Goal: Task Accomplishment & Management: Use online tool/utility

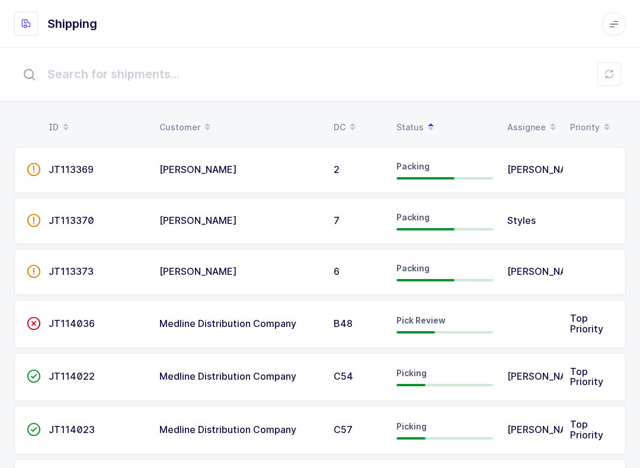
click at [507, 333] on td at bounding box center [531, 324] width 63 height 49
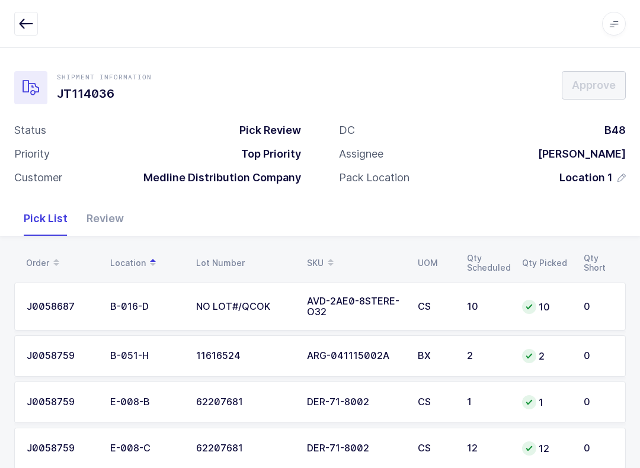
click at [98, 222] on div "Review" at bounding box center [105, 219] width 56 height 34
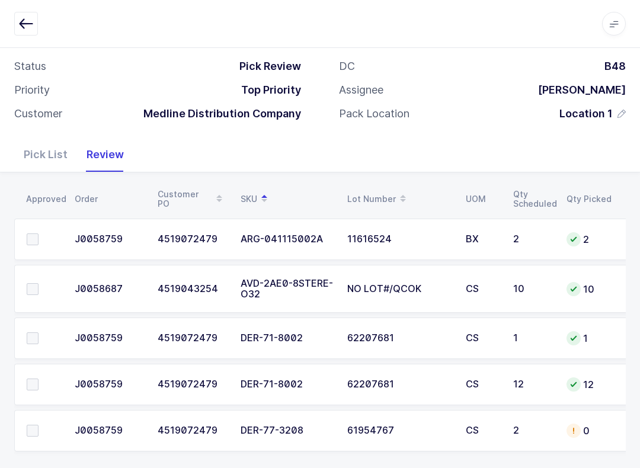
scroll to position [73, 0]
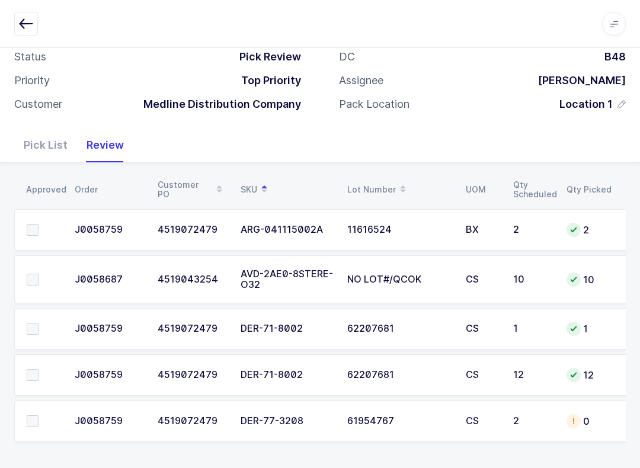
click at [34, 363] on td at bounding box center [40, 374] width 53 height 41
click at [40, 376] on label at bounding box center [44, 375] width 34 height 12
click at [39, 369] on input "checkbox" at bounding box center [39, 369] width 0 height 0
click at [40, 324] on label at bounding box center [44, 329] width 34 height 12
click at [39, 323] on input "checkbox" at bounding box center [39, 323] width 0 height 0
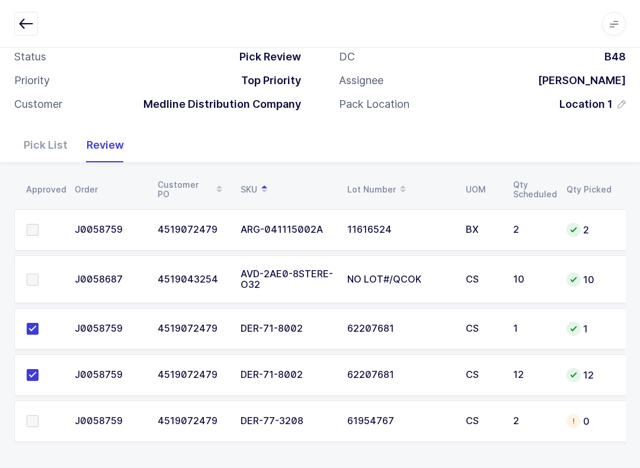
click at [53, 129] on div "Pick List" at bounding box center [45, 145] width 63 height 34
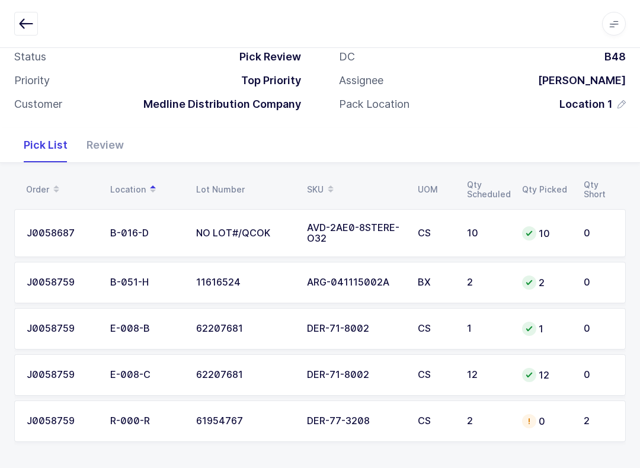
click at [316, 183] on div "SKU" at bounding box center [355, 190] width 97 height 20
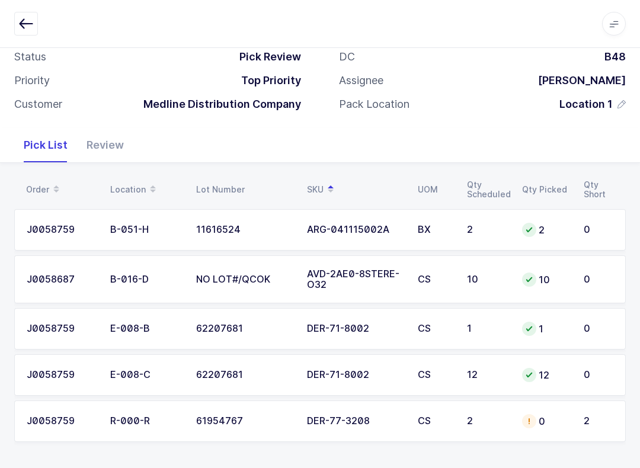
click at [348, 225] on div "ARG-041115002A" at bounding box center [355, 230] width 97 height 11
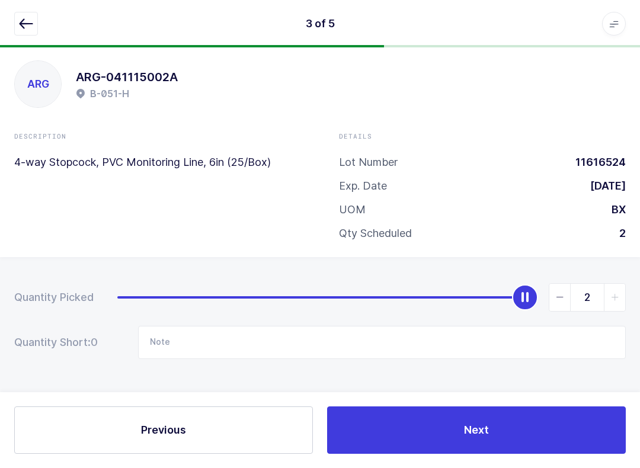
click at [30, 17] on icon "button" at bounding box center [26, 24] width 14 height 14
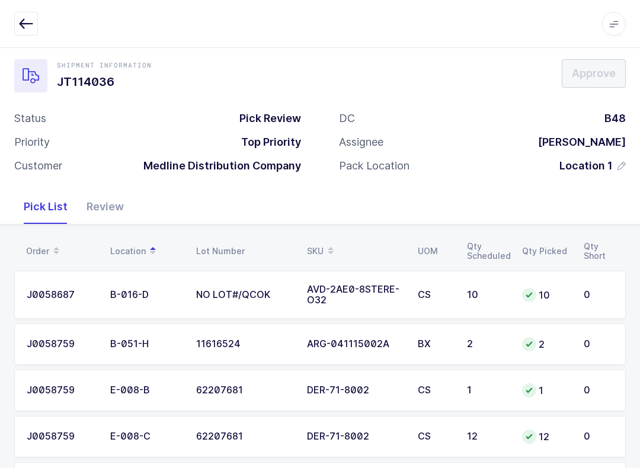
click at [115, 204] on div "Review" at bounding box center [105, 207] width 56 height 34
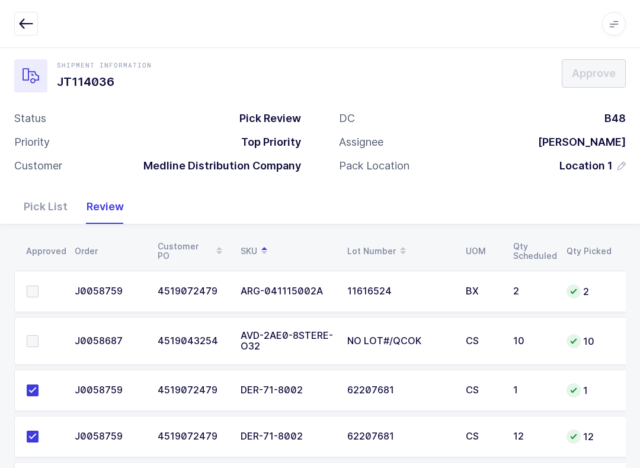
click at [41, 286] on label at bounding box center [44, 292] width 34 height 12
click at [39, 286] on input "checkbox" at bounding box center [39, 286] width 0 height 0
click at [43, 339] on label at bounding box center [44, 341] width 34 height 12
click at [39, 335] on input "checkbox" at bounding box center [39, 335] width 0 height 0
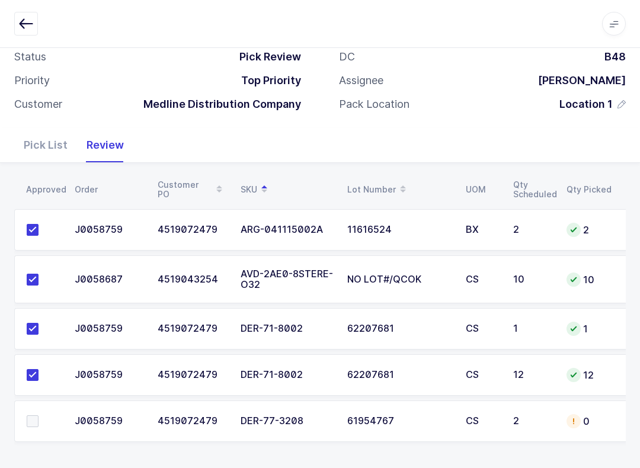
click at [544, 421] on div "2" at bounding box center [532, 421] width 39 height 11
click at [41, 143] on div "Pick List" at bounding box center [45, 145] width 63 height 34
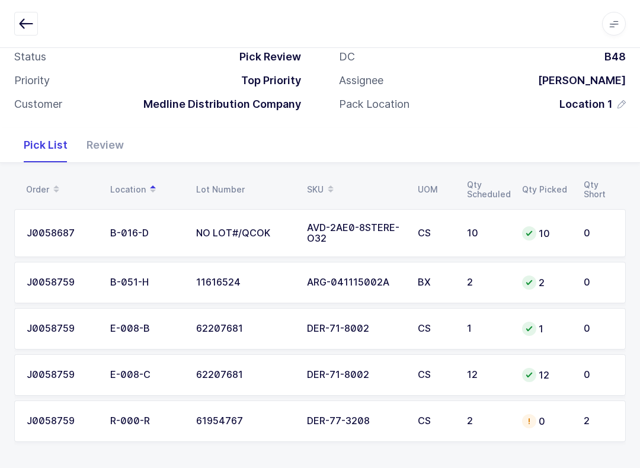
click at [401, 425] on td "DER-77-3208" at bounding box center [355, 421] width 111 height 41
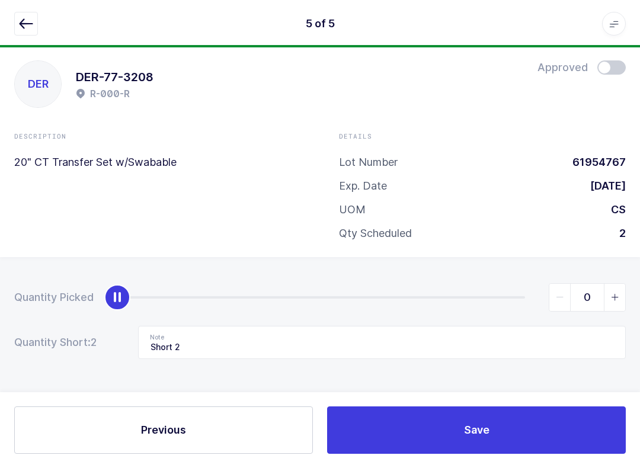
scroll to position [12, 0]
click at [18, 24] on button "button" at bounding box center [26, 24] width 24 height 24
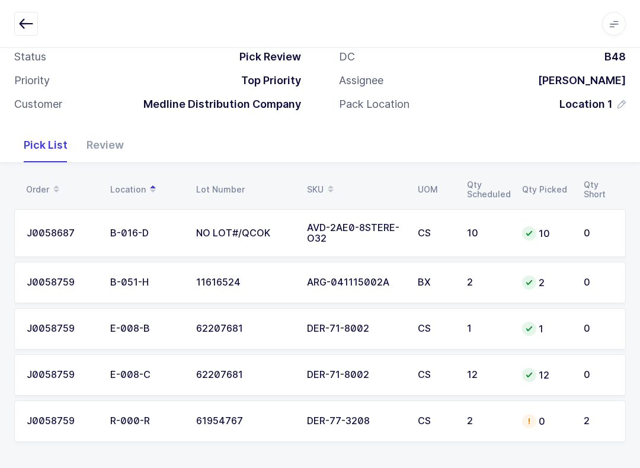
scroll to position [0, 0]
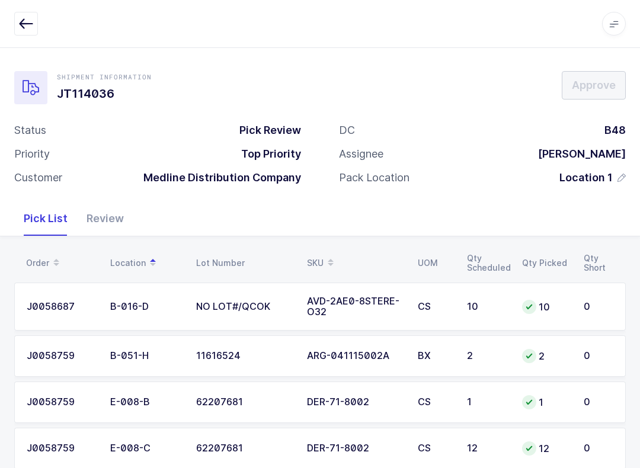
click at [27, 18] on icon "button" at bounding box center [26, 24] width 14 height 14
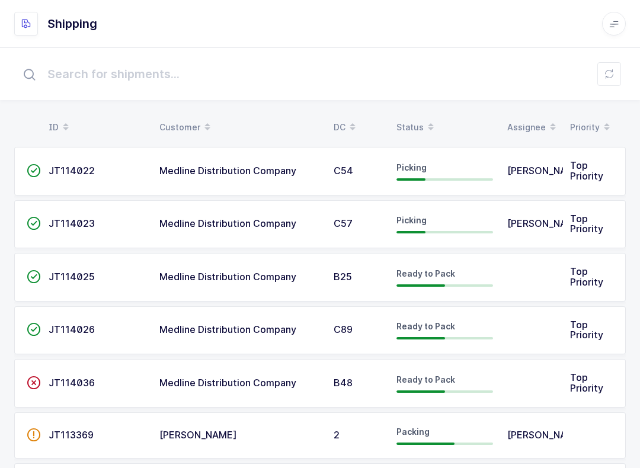
click at [413, 121] on div "Status" at bounding box center [445, 127] width 97 height 20
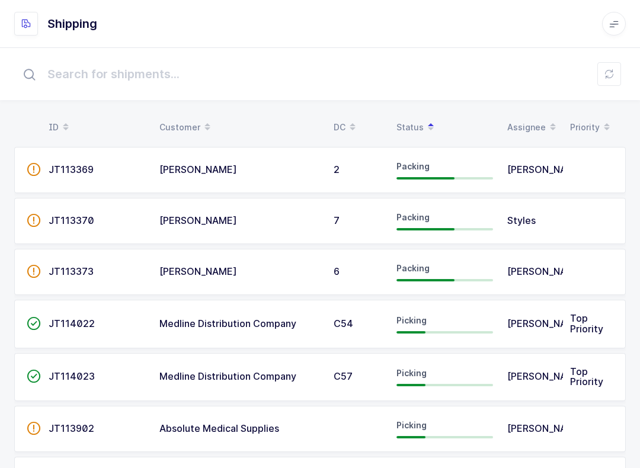
click at [618, 71] on button at bounding box center [609, 74] width 24 height 24
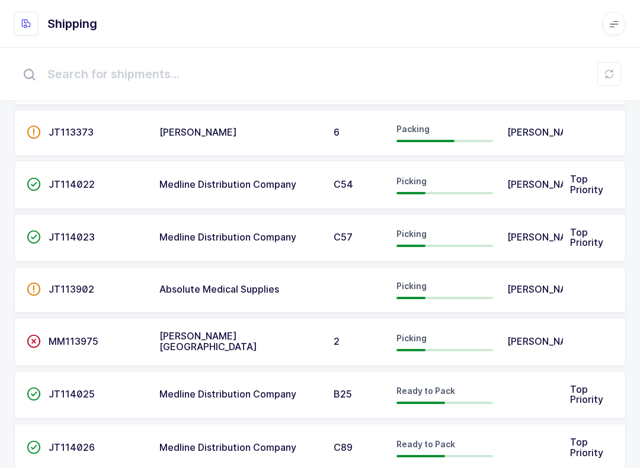
scroll to position [150, 0]
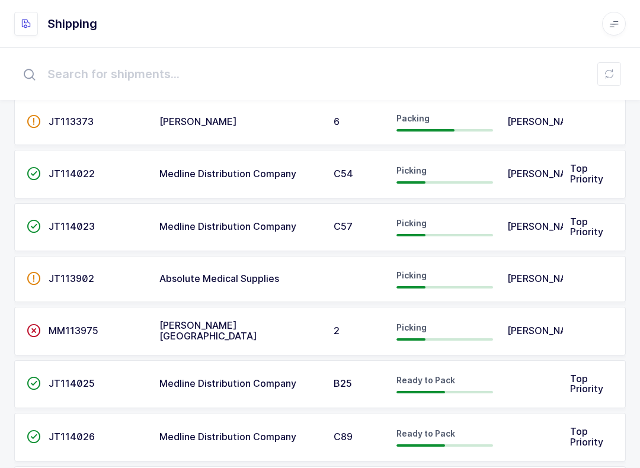
click at [613, 70] on icon at bounding box center [609, 73] width 9 height 9
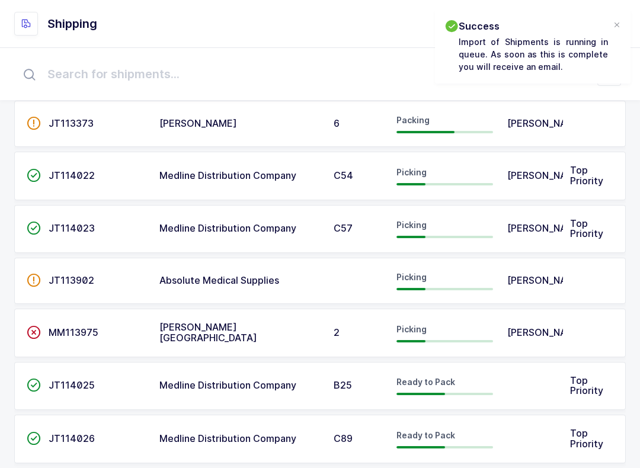
scroll to position [0, 0]
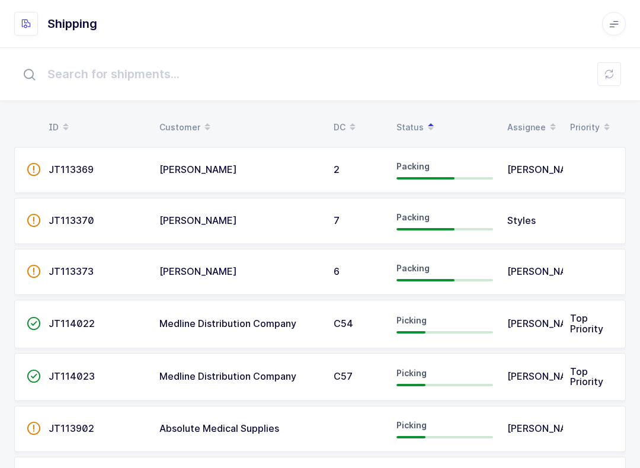
click at [519, 321] on span "[PERSON_NAME]" at bounding box center [546, 324] width 78 height 12
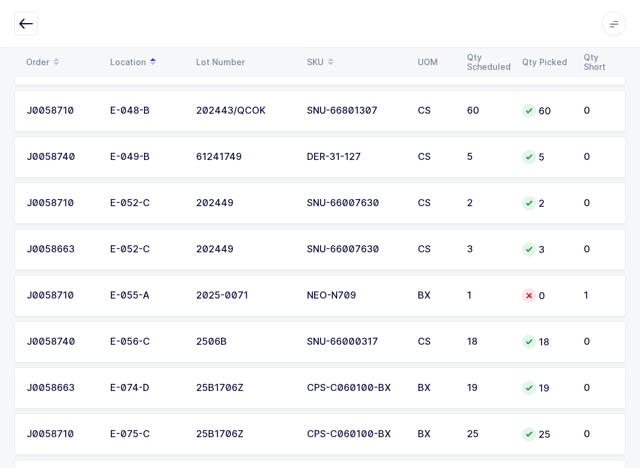
scroll to position [1593, 0]
